Goal: Task Accomplishment & Management: Complete application form

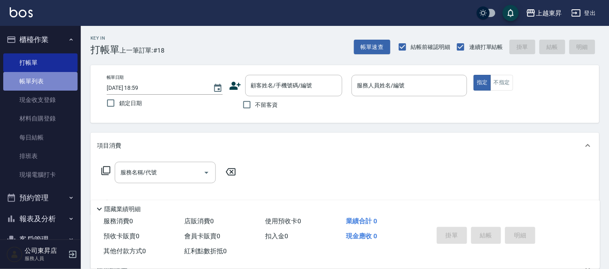
click at [49, 87] on link "帳單列表" at bounding box center [40, 81] width 74 height 19
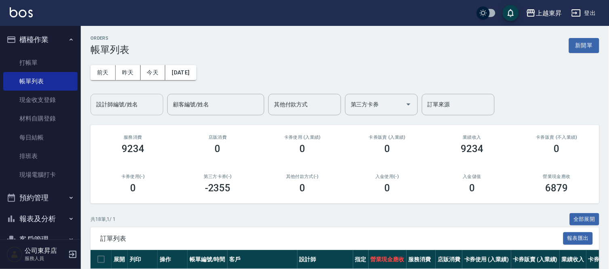
click at [140, 110] on input "設計師編號/姓名" at bounding box center [127, 104] width 66 height 14
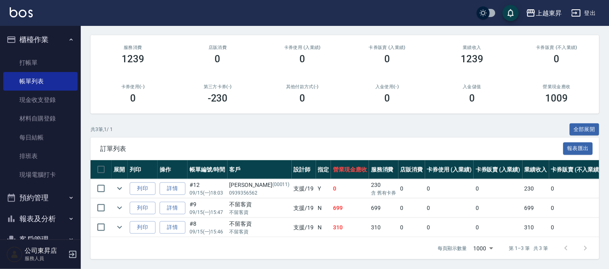
scroll to position [96, 0]
type input "支援-19"
click at [28, 57] on link "打帳單" at bounding box center [40, 62] width 74 height 19
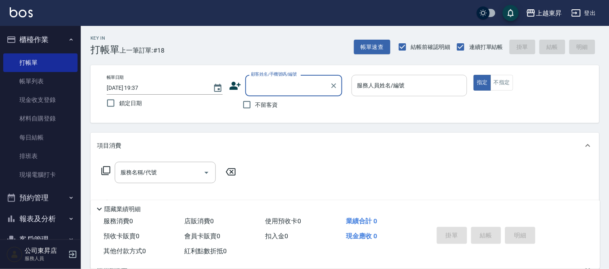
click at [391, 85] on input "服務人員姓名/編號" at bounding box center [409, 85] width 109 height 14
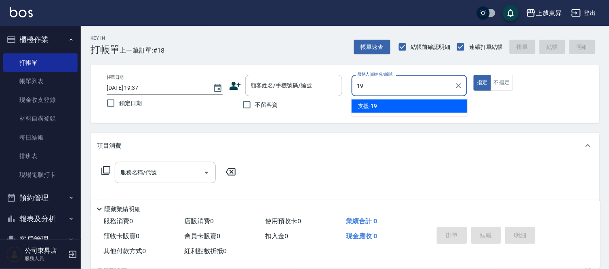
type input "支援-19"
type button "true"
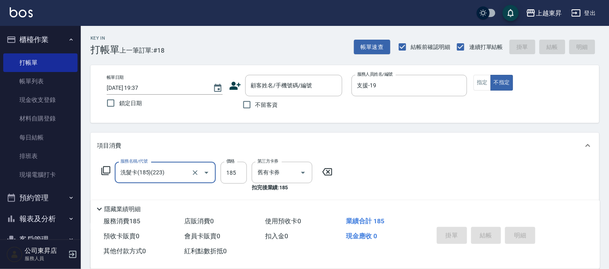
type input "洗髮卡(185)(223)"
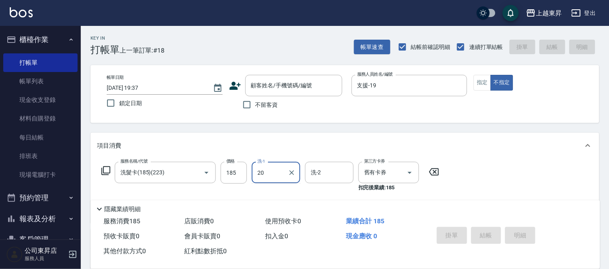
type input "林芯彤-20"
type input "潤絲(801)"
type input "30"
type input "林芯彤-20"
click at [254, 104] on input "不留客資" at bounding box center [247, 104] width 17 height 17
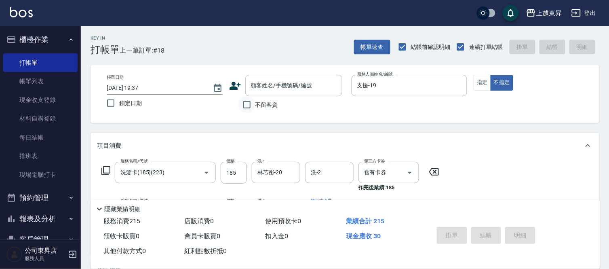
checkbox input "true"
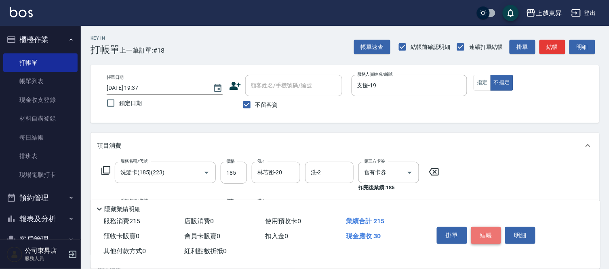
drag, startPoint x: 490, startPoint y: 231, endPoint x: 484, endPoint y: 231, distance: 5.7
click at [488, 231] on button "結帳" at bounding box center [487, 235] width 30 height 17
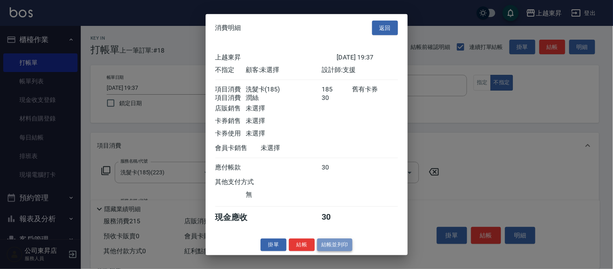
click at [341, 245] on button "結帳並列印" at bounding box center [334, 245] width 35 height 13
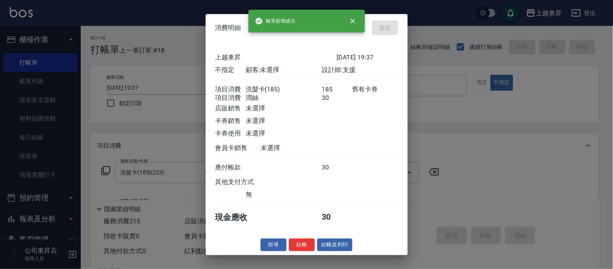
type input "[DATE] 19:38"
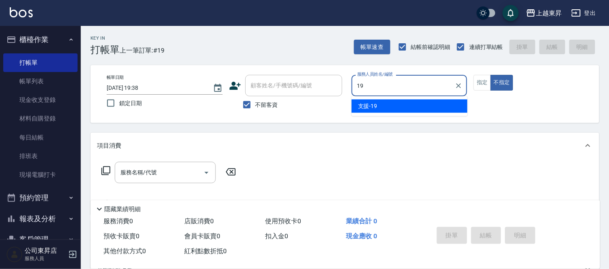
type input "支援-19"
type button "false"
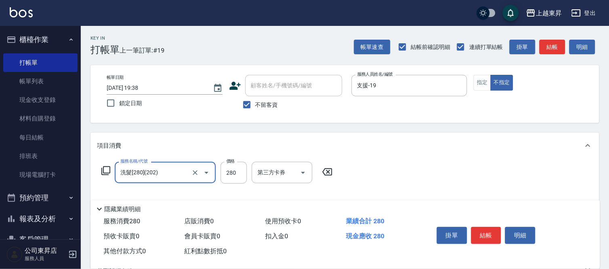
type input "洗髮[280](202)"
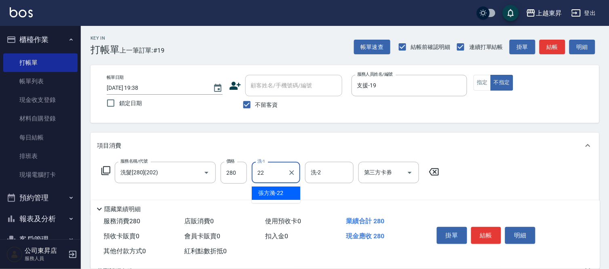
type input "[PERSON_NAME]-22"
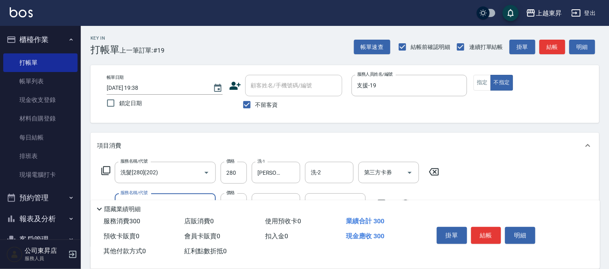
type input "潤絲(801)"
type input "30"
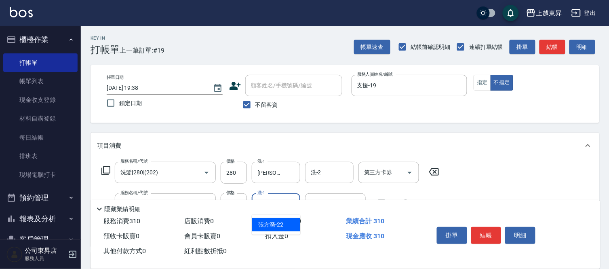
type input "[PERSON_NAME]-22"
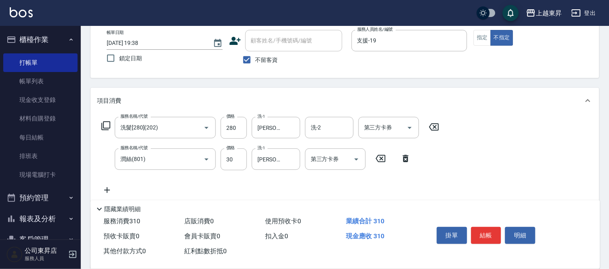
click at [538, 108] on div "項目消費" at bounding box center [345, 101] width 509 height 26
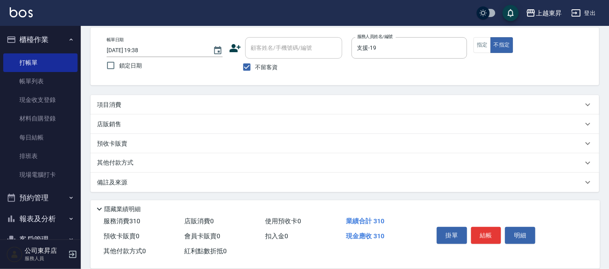
scroll to position [37, 0]
click at [484, 239] on button "結帳" at bounding box center [487, 235] width 30 height 17
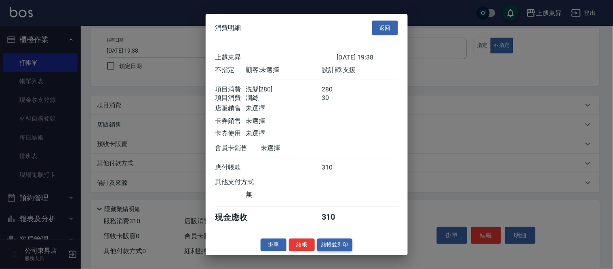
click at [343, 251] on button "結帳並列印" at bounding box center [334, 245] width 35 height 13
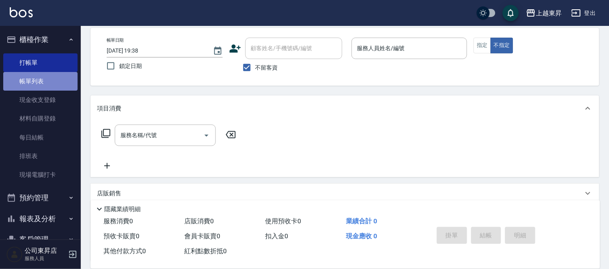
click at [47, 82] on link "帳單列表" at bounding box center [40, 81] width 74 height 19
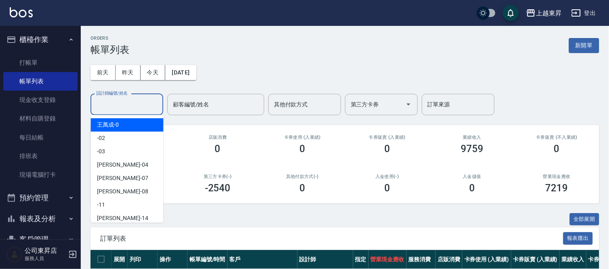
click at [152, 103] on input "設計師編號/姓名" at bounding box center [127, 104] width 66 height 14
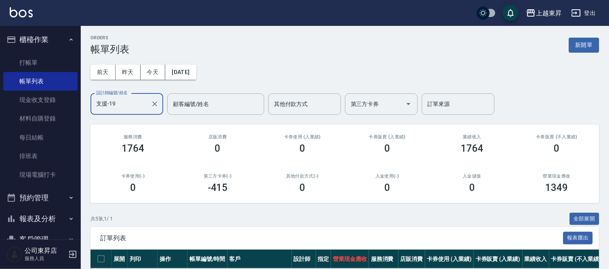
scroll to position [135, 0]
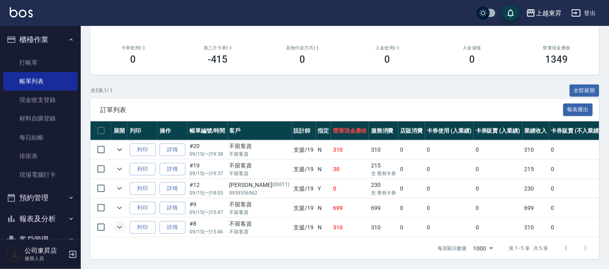
type input "支援-19"
click at [120, 224] on icon "expand row" at bounding box center [120, 227] width 10 height 10
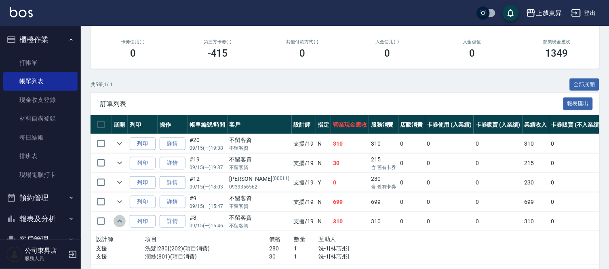
click at [120, 224] on icon "expand row" at bounding box center [120, 221] width 10 height 10
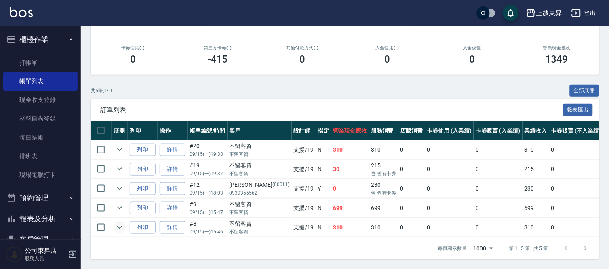
click at [27, 53] on ul "打帳單 帳單列表 現金收支登錄 材料自購登錄 每日結帳 排班表 現場電腦打卡" at bounding box center [40, 118] width 74 height 137
click at [33, 63] on link "打帳單" at bounding box center [40, 62] width 74 height 19
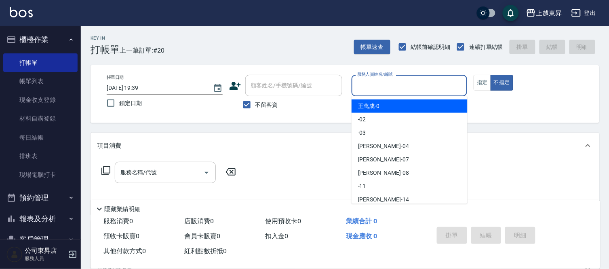
click at [364, 87] on input "服務人員姓名/編號" at bounding box center [409, 85] width 109 height 14
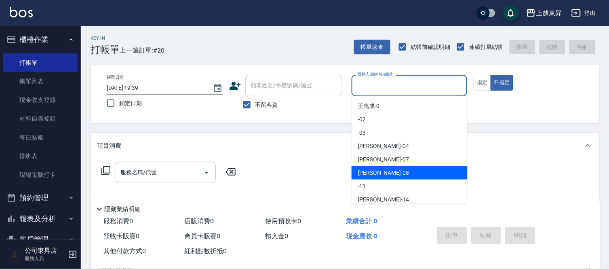
click at [383, 173] on div "[PERSON_NAME]-08" at bounding box center [410, 172] width 116 height 13
type input "[PERSON_NAME]-08"
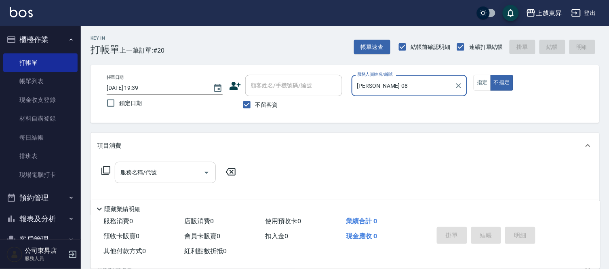
click at [162, 175] on input "服務名稱/代號" at bounding box center [159, 172] width 82 height 14
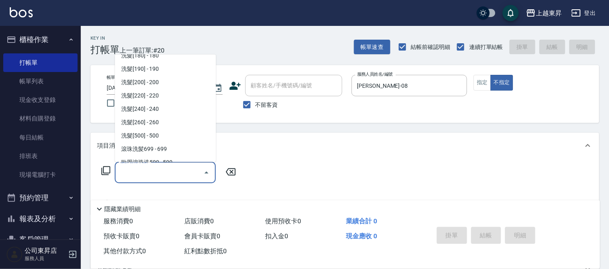
scroll to position [90, 0]
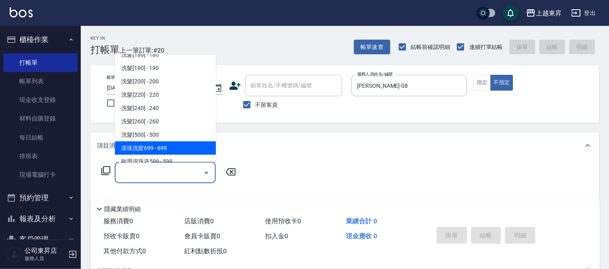
click at [171, 149] on span "滾珠洗髪699 - 699" at bounding box center [165, 148] width 101 height 13
type input "滾珠洗髪699(214)"
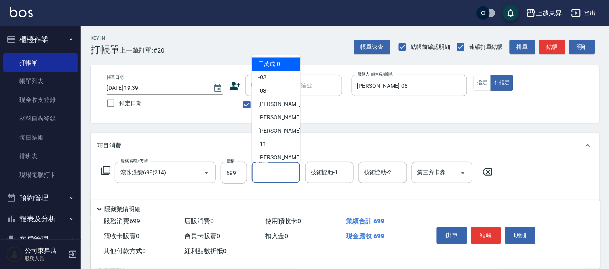
click at [277, 175] on input "洗-1" at bounding box center [276, 172] width 41 height 14
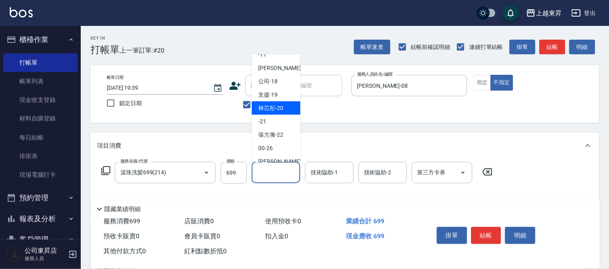
click at [277, 105] on span "林芯彤 -20" at bounding box center [270, 108] width 25 height 8
type input "林芯彤-20"
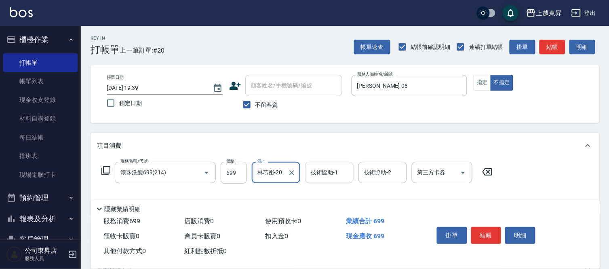
click at [329, 171] on div "技術協助-1 技術協助-1" at bounding box center [329, 172] width 49 height 21
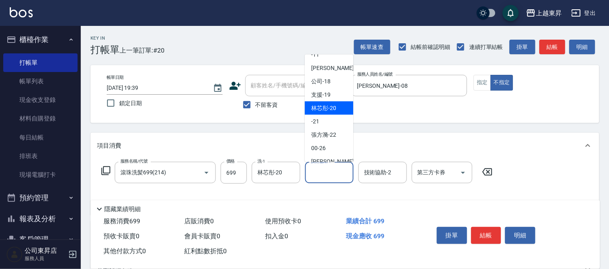
click at [331, 111] on span "林芯彤 -20" at bounding box center [323, 108] width 25 height 8
type input "林芯彤-20"
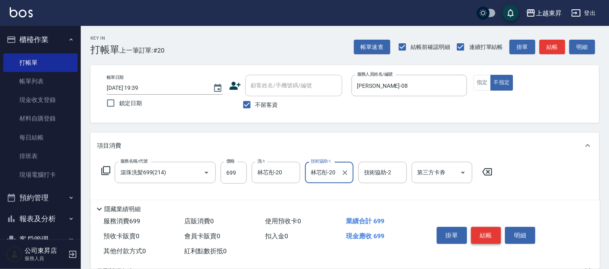
click at [486, 232] on button "結帳" at bounding box center [487, 235] width 30 height 17
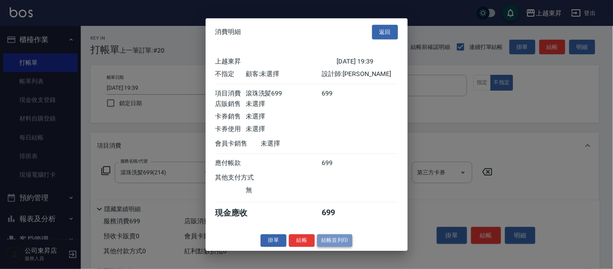
click at [326, 243] on button "結帳並列印" at bounding box center [334, 240] width 35 height 13
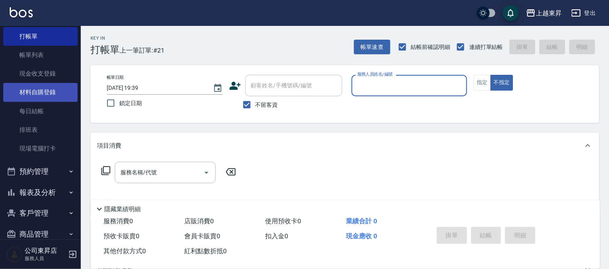
scroll to position [40, 0]
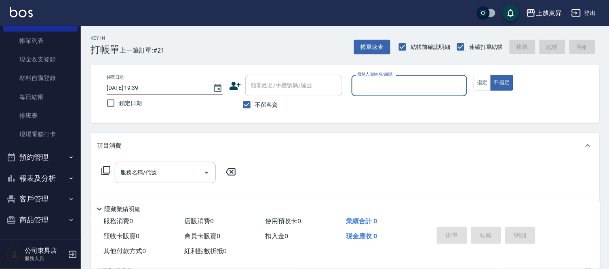
click at [29, 178] on button "報表及分析" at bounding box center [40, 178] width 74 height 21
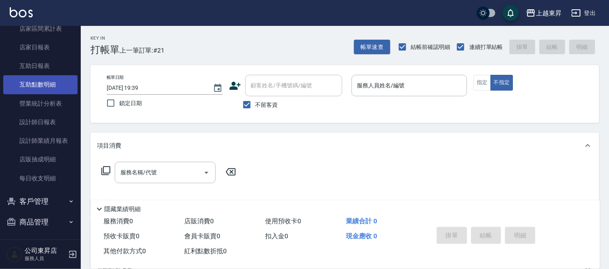
scroll to position [234, 0]
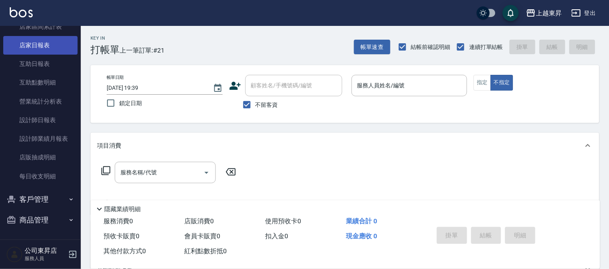
click at [34, 42] on link "店家日報表" at bounding box center [40, 45] width 74 height 19
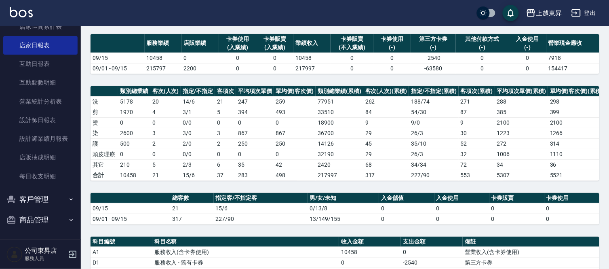
scroll to position [180, 0]
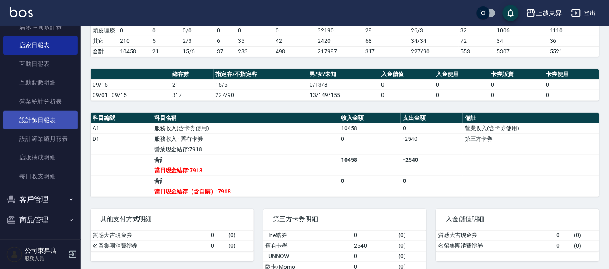
click at [38, 119] on link "設計師日報表" at bounding box center [40, 120] width 74 height 19
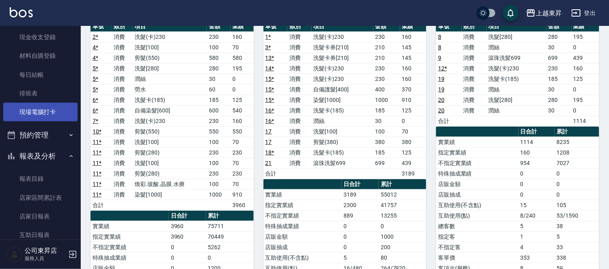
scroll to position [54, 0]
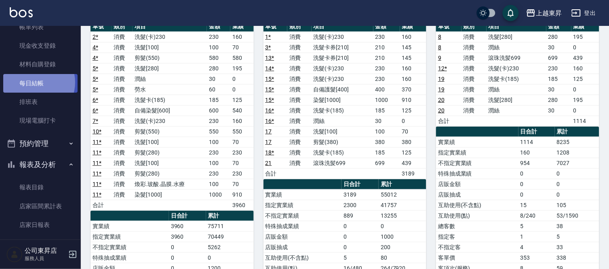
click at [35, 82] on link "每日結帳" at bounding box center [40, 83] width 74 height 19
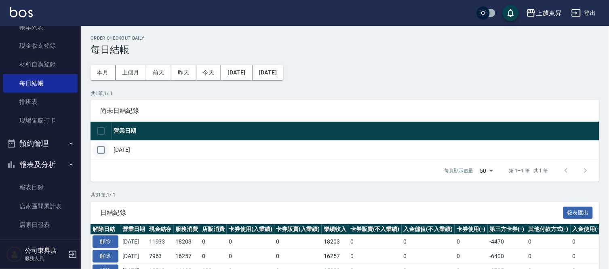
click at [100, 148] on input "checkbox" at bounding box center [101, 150] width 17 height 17
checkbox input "true"
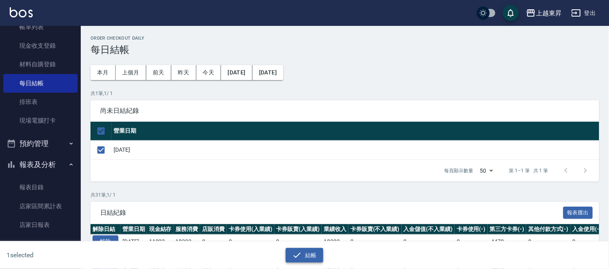
click at [318, 258] on div "結帳" at bounding box center [304, 255] width 295 height 15
click at [315, 256] on button "結帳" at bounding box center [305, 255] width 38 height 15
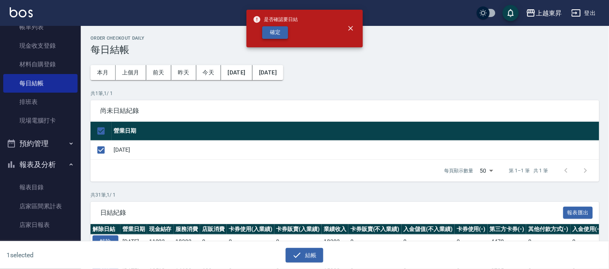
click at [270, 30] on button "確定" at bounding box center [275, 32] width 26 height 13
checkbox input "false"
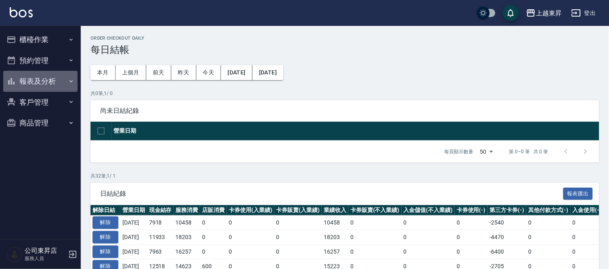
click at [23, 82] on button "報表及分析" at bounding box center [40, 81] width 74 height 21
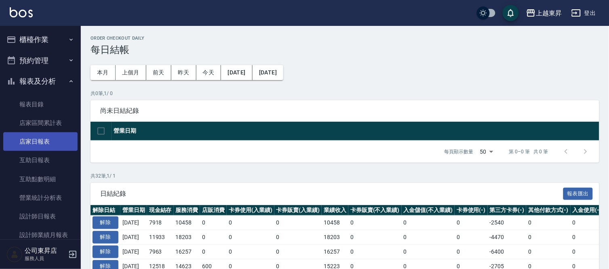
click at [32, 135] on link "店家日報表" at bounding box center [40, 141] width 74 height 19
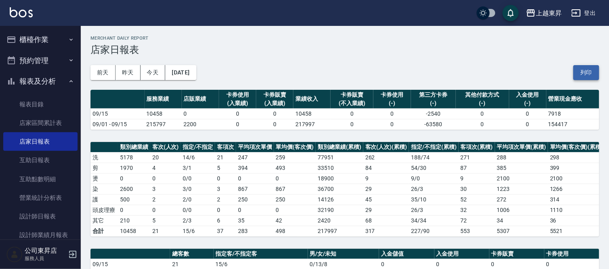
click at [582, 71] on button "列印" at bounding box center [587, 72] width 26 height 15
click at [41, 156] on link "互助日報表" at bounding box center [40, 160] width 74 height 19
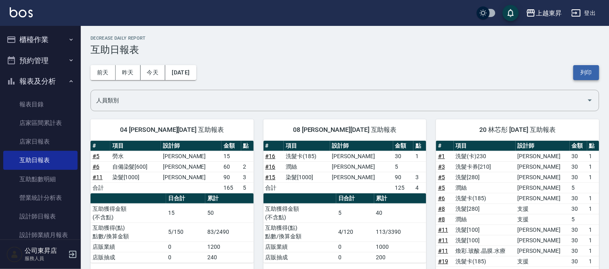
click at [586, 71] on button "列印" at bounding box center [587, 72] width 26 height 15
click at [36, 214] on link "設計師日報表" at bounding box center [40, 216] width 74 height 19
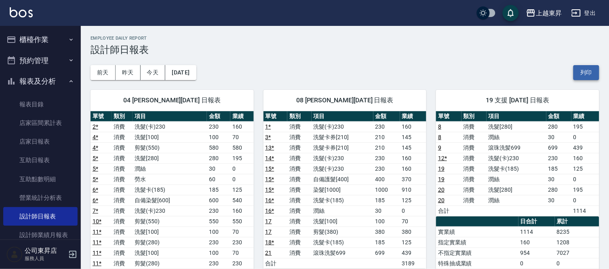
click at [584, 70] on button "列印" at bounding box center [587, 72] width 26 height 15
